Goal: Navigation & Orientation: Go to known website

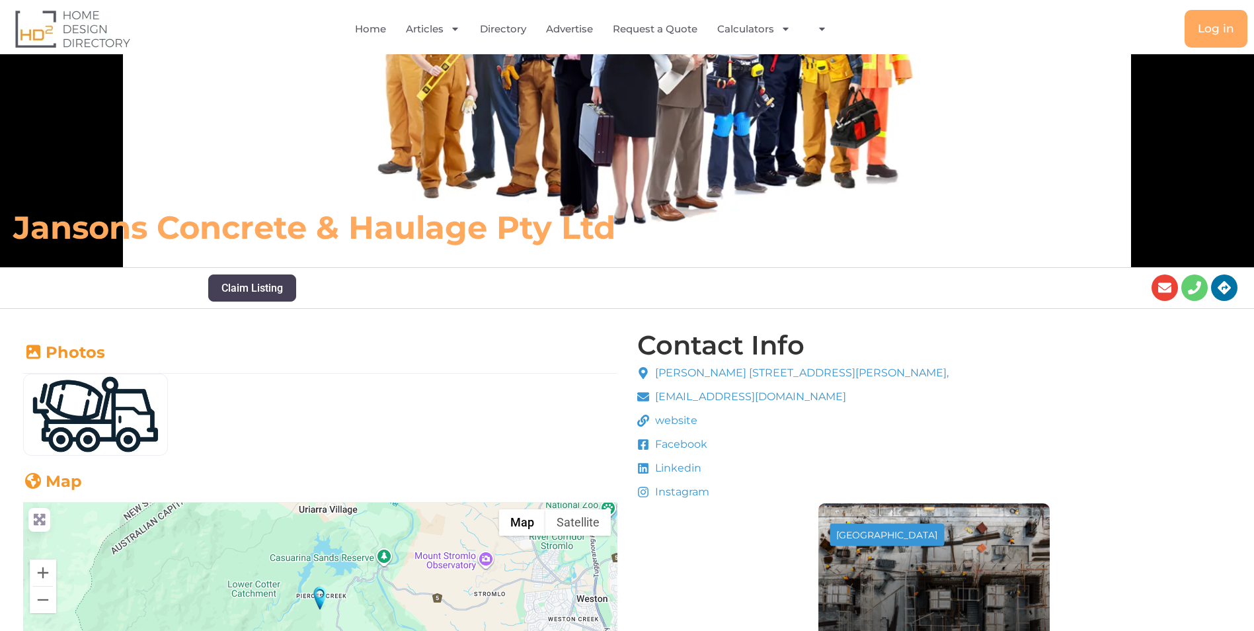
scroll to position [199, 0]
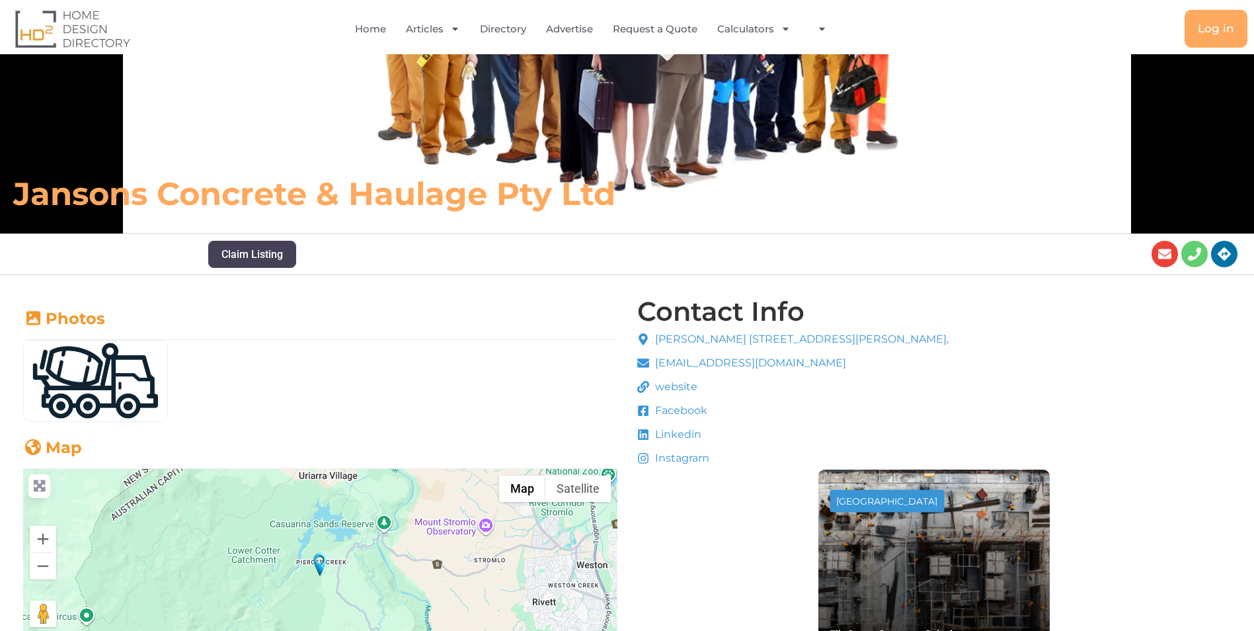
click at [672, 386] on span "website" at bounding box center [675, 387] width 46 height 16
click at [670, 389] on span "website" at bounding box center [675, 387] width 46 height 16
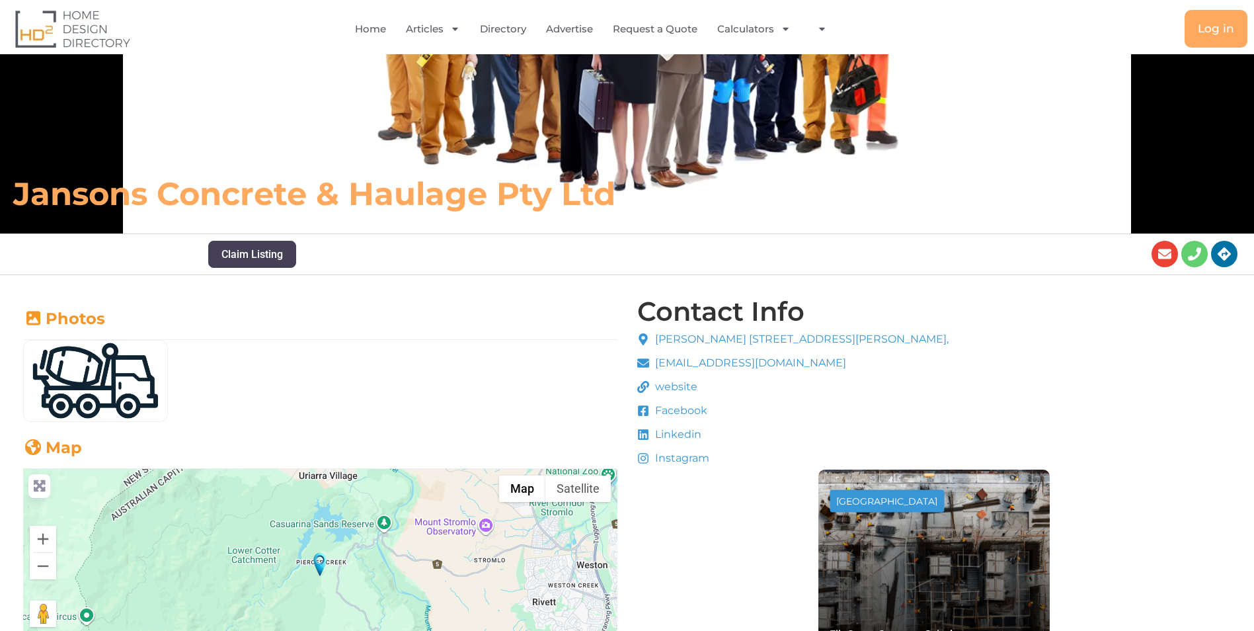
drag, startPoint x: 670, startPoint y: 389, endPoint x: 768, endPoint y: 421, distance: 103.7
click at [768, 421] on li "Facebook" at bounding box center [793, 413] width 312 height 20
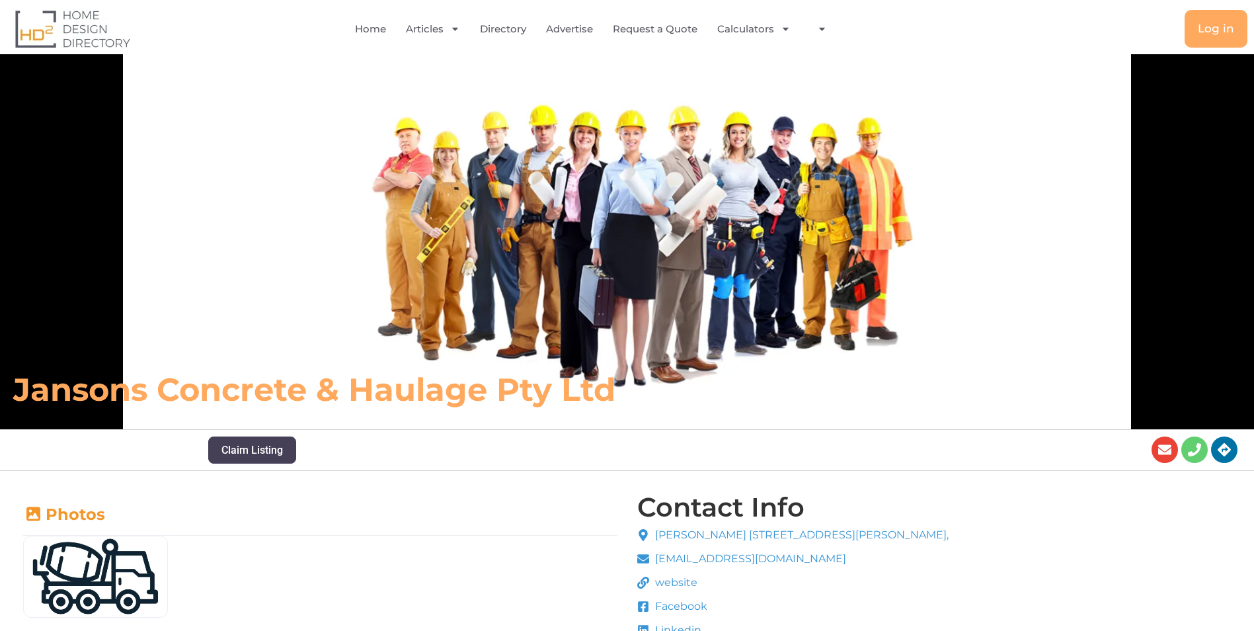
scroll to position [0, 0]
